Goal: Use online tool/utility: Utilize a website feature to perform a specific function

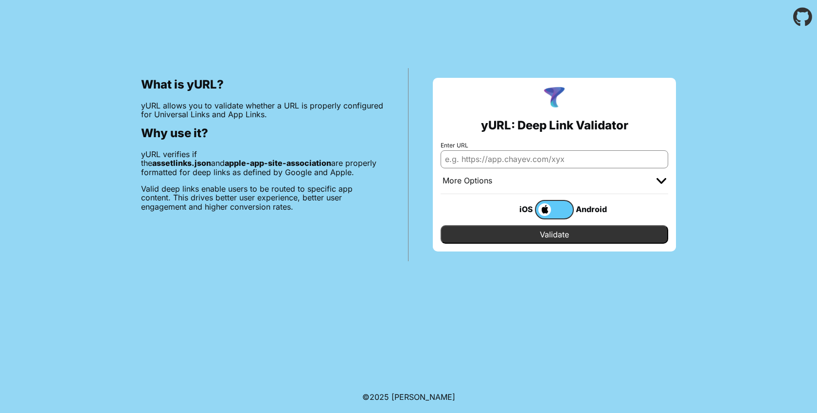
click at [518, 155] on input "Enter URL" at bounding box center [555, 159] width 228 height 18
type input "[URL][DOMAIN_NAME]"
click at [560, 210] on label at bounding box center [554, 209] width 39 height 19
click at [0, 0] on input "checkbox" at bounding box center [0, 0] width 0 height 0
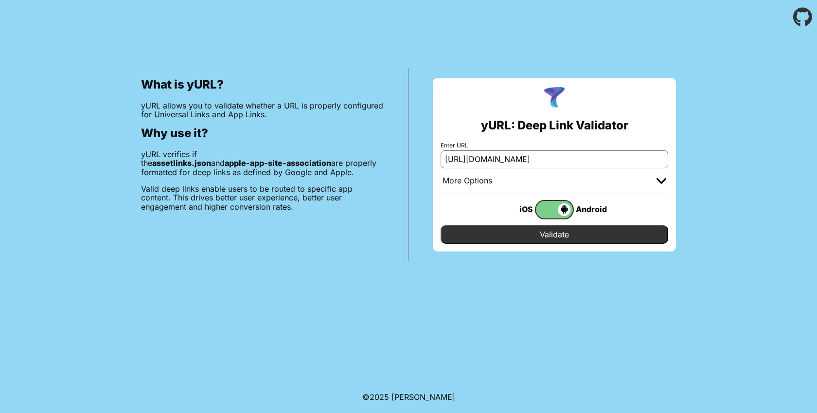
scroll to position [0, 0]
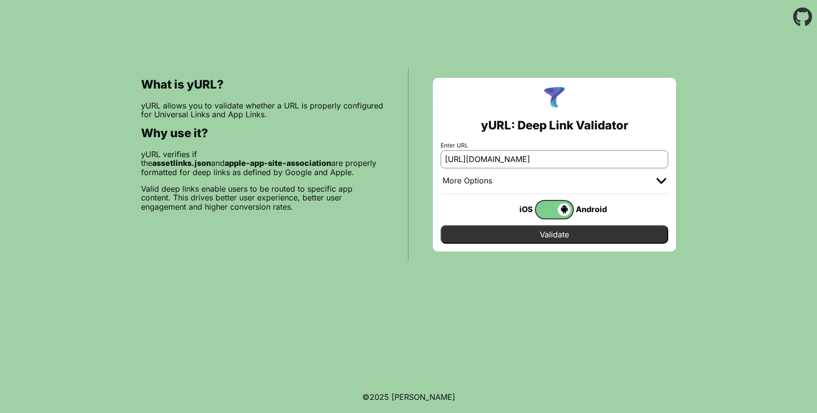
click at [561, 235] on input "Validate" at bounding box center [555, 234] width 228 height 18
